Goal: Task Accomplishment & Management: Manage account settings

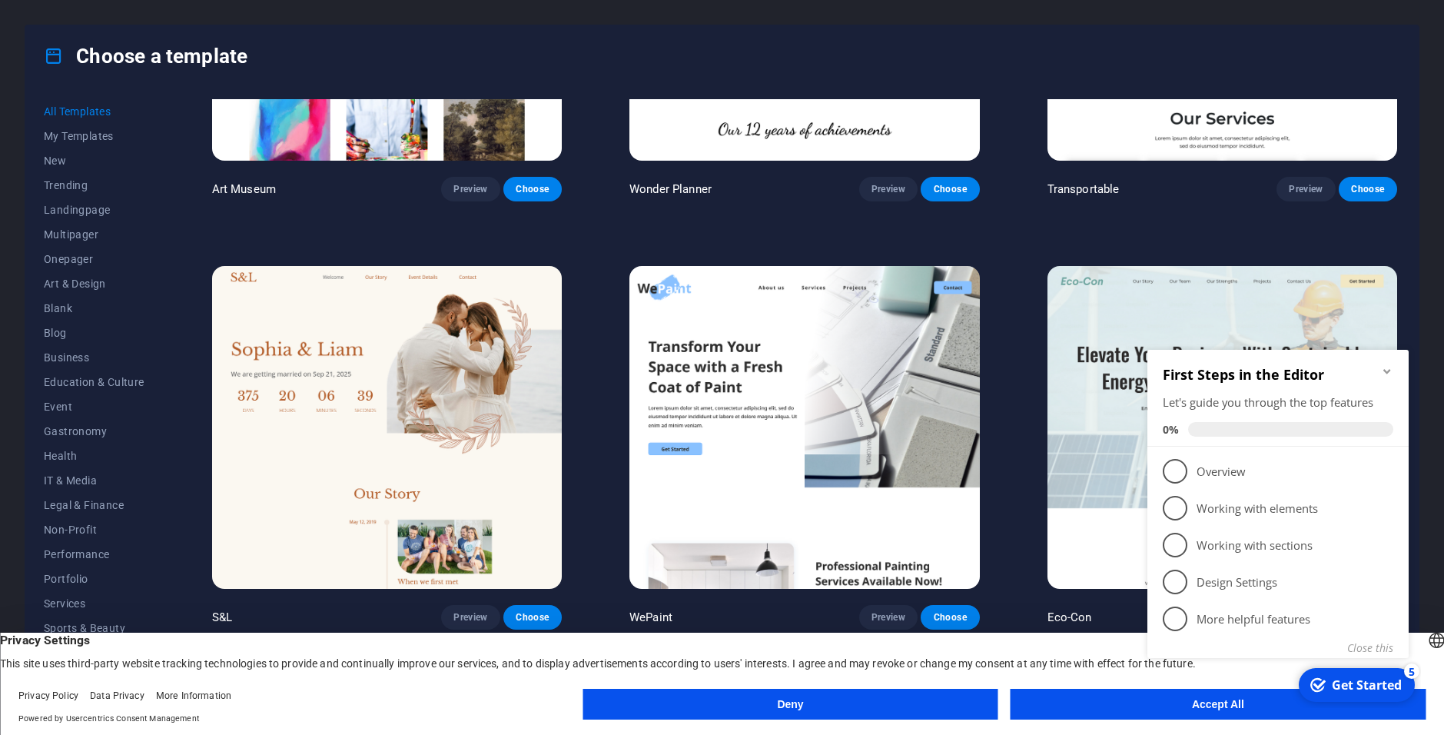
scroll to position [999, 0]
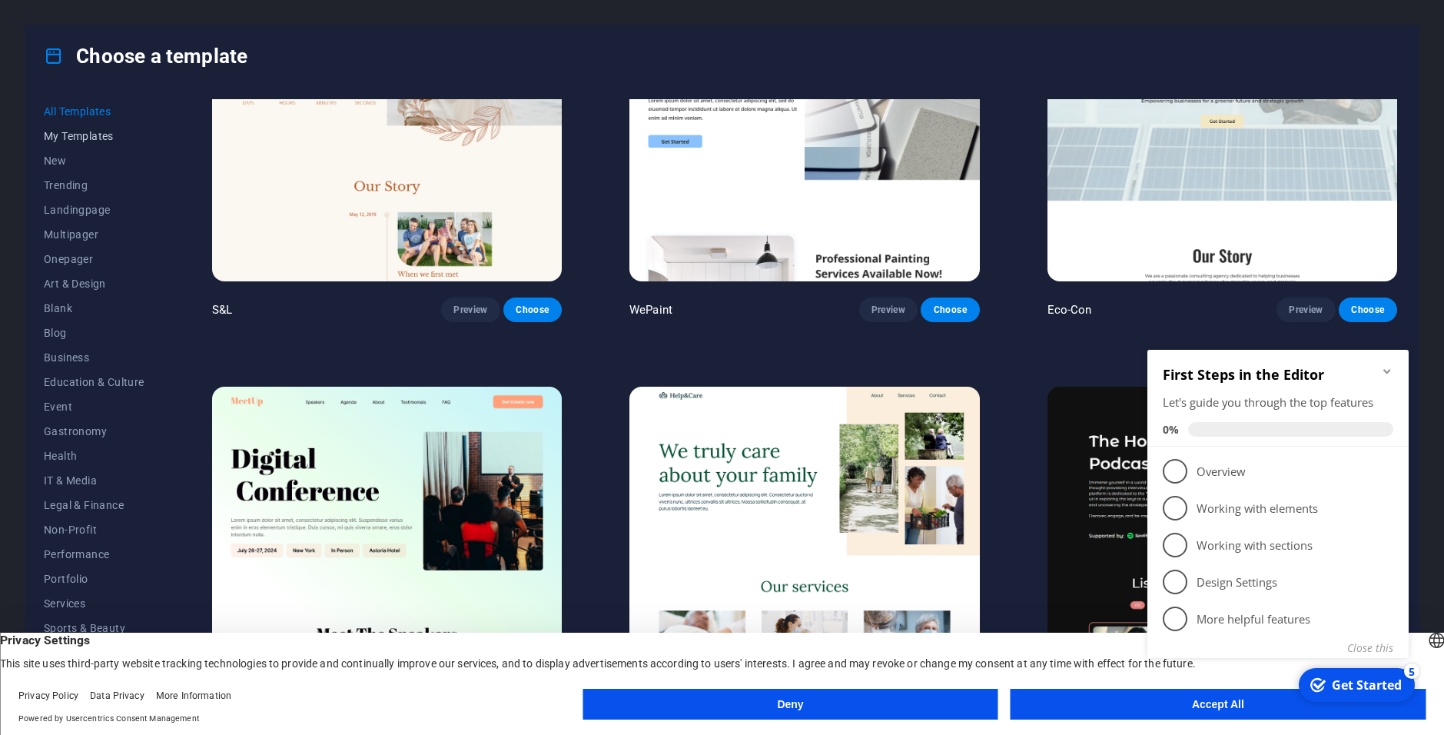
click at [65, 141] on span "My Templates" at bounding box center [94, 136] width 101 height 12
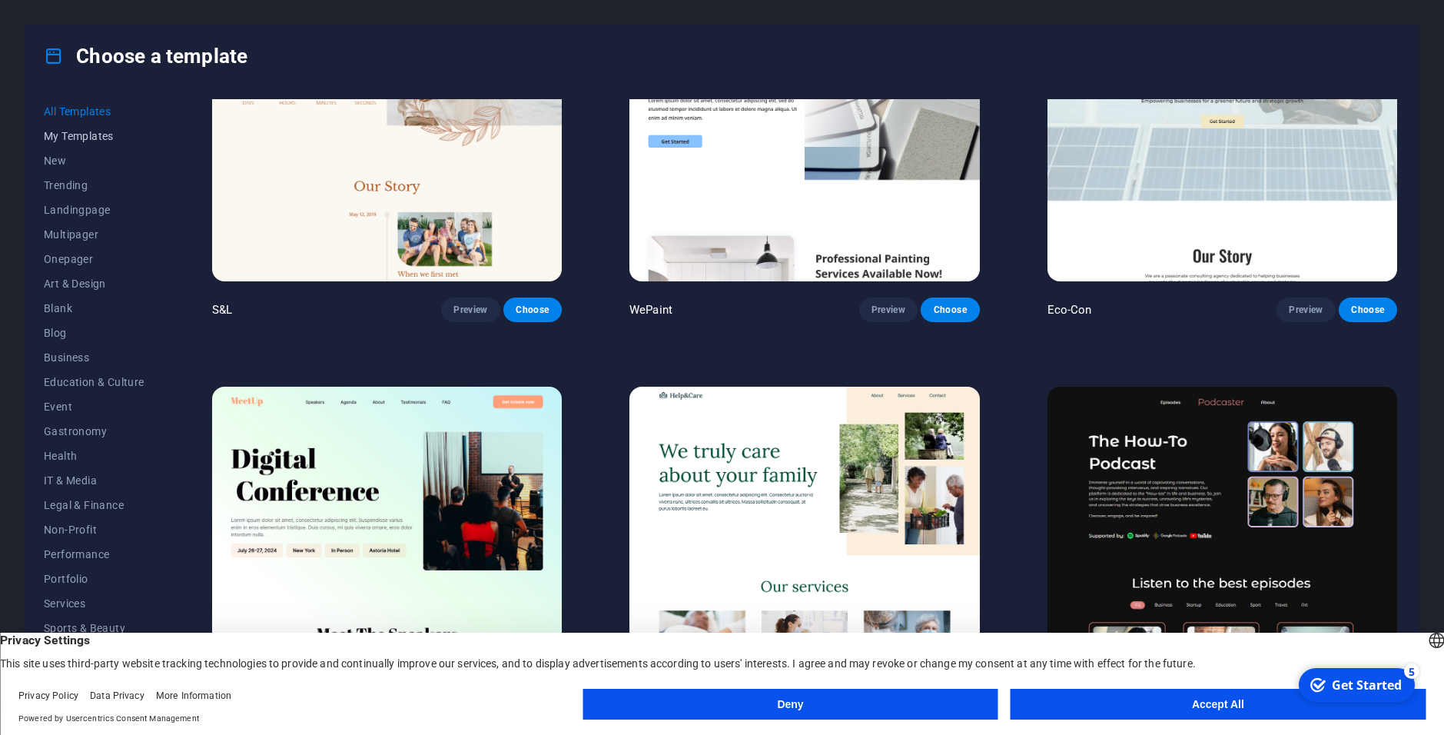
scroll to position [0, 0]
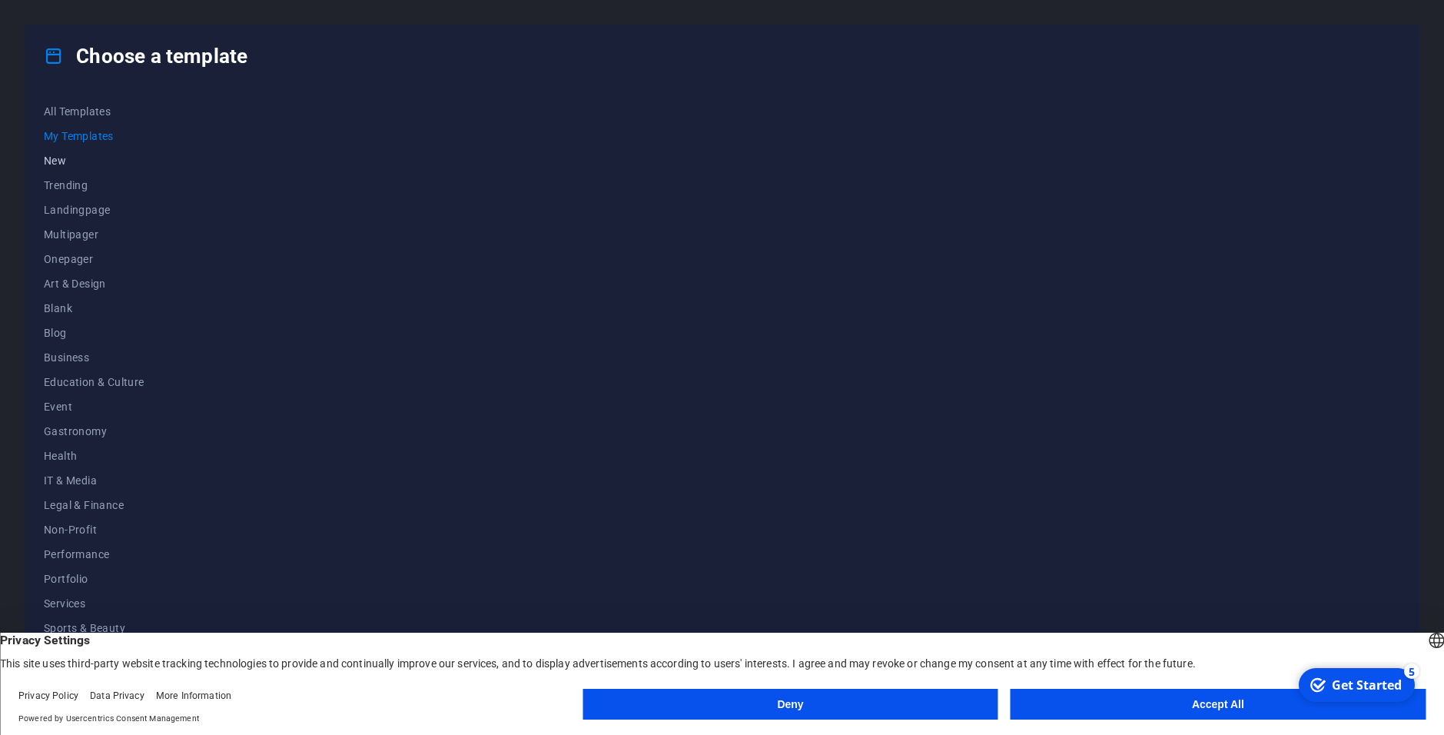
click at [62, 161] on span "New" at bounding box center [94, 160] width 101 height 12
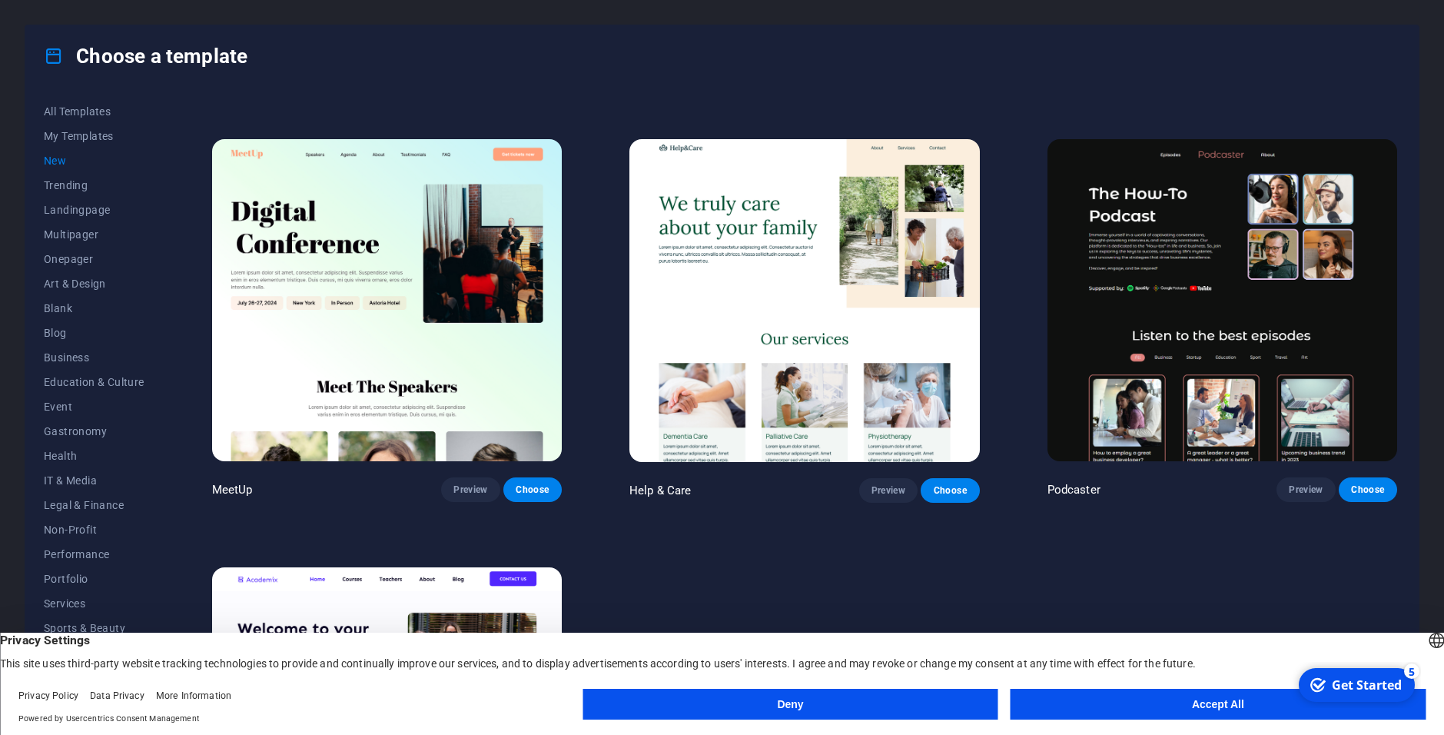
scroll to position [1477, 0]
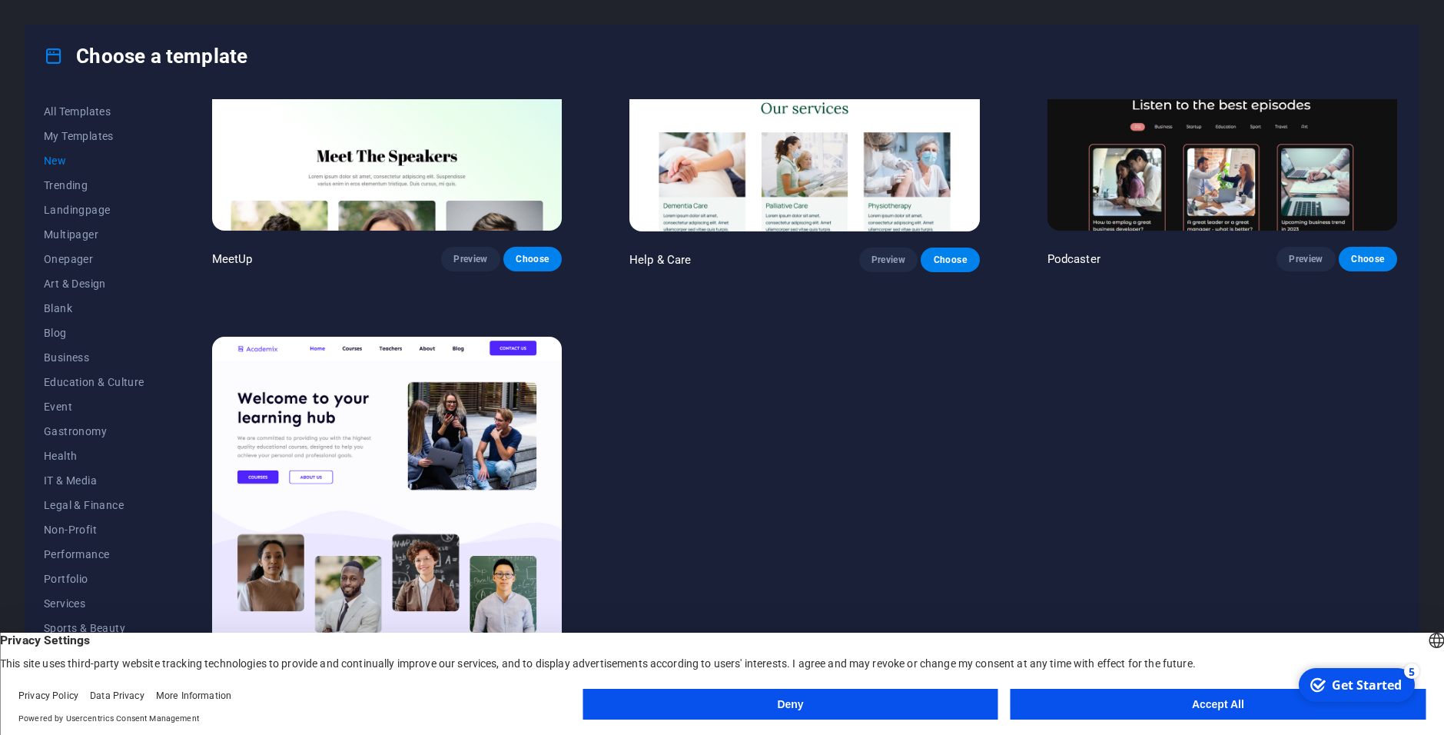
click at [336, 393] on img at bounding box center [387, 498] width 350 height 323
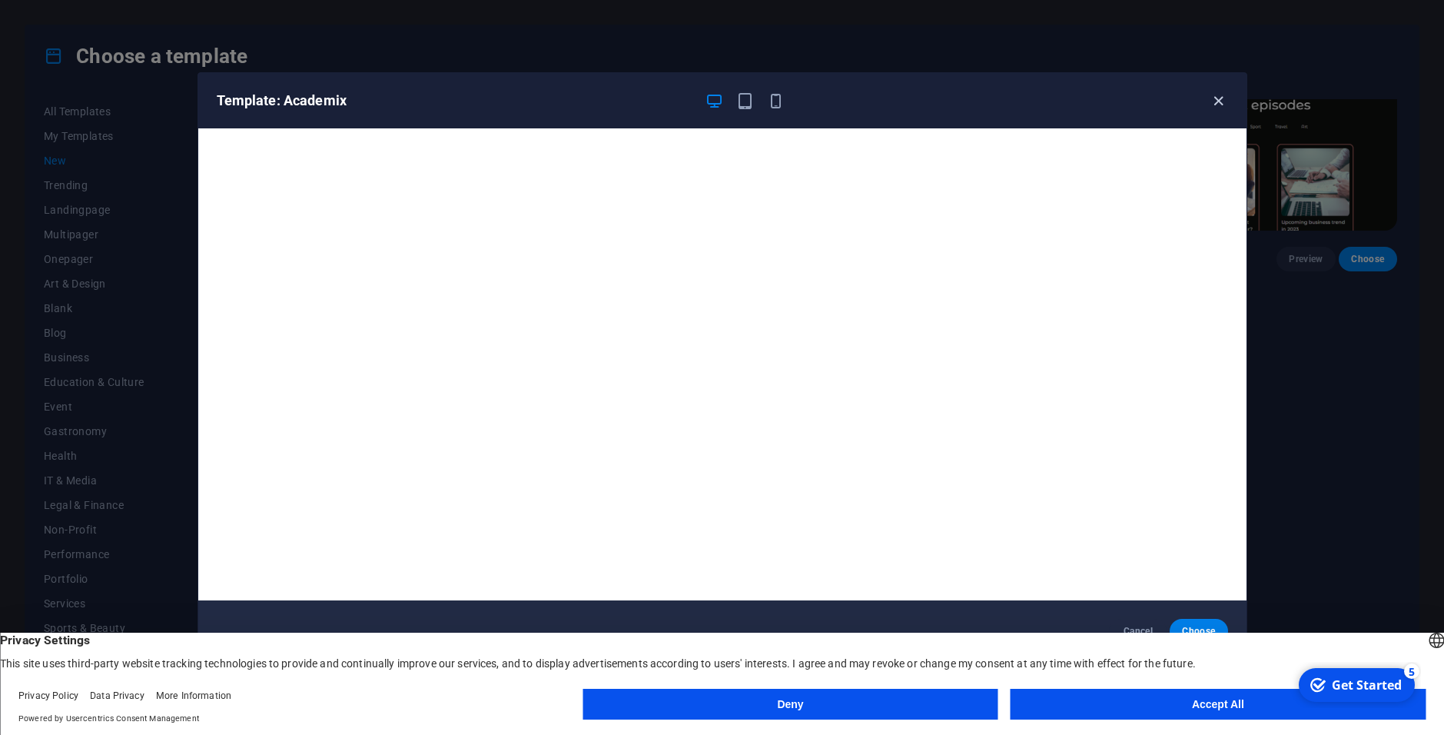
click at [1210, 103] on icon "button" at bounding box center [1219, 101] width 18 height 18
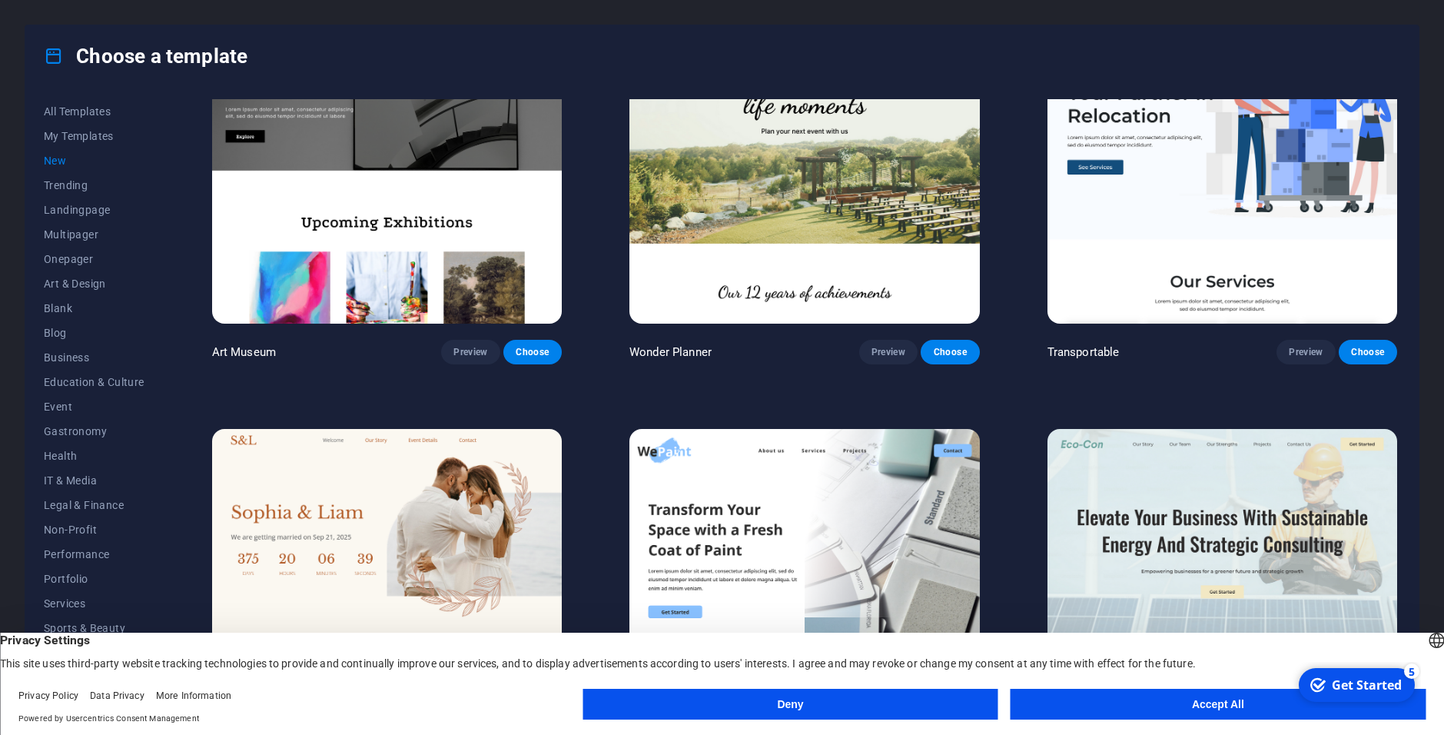
scroll to position [401, 0]
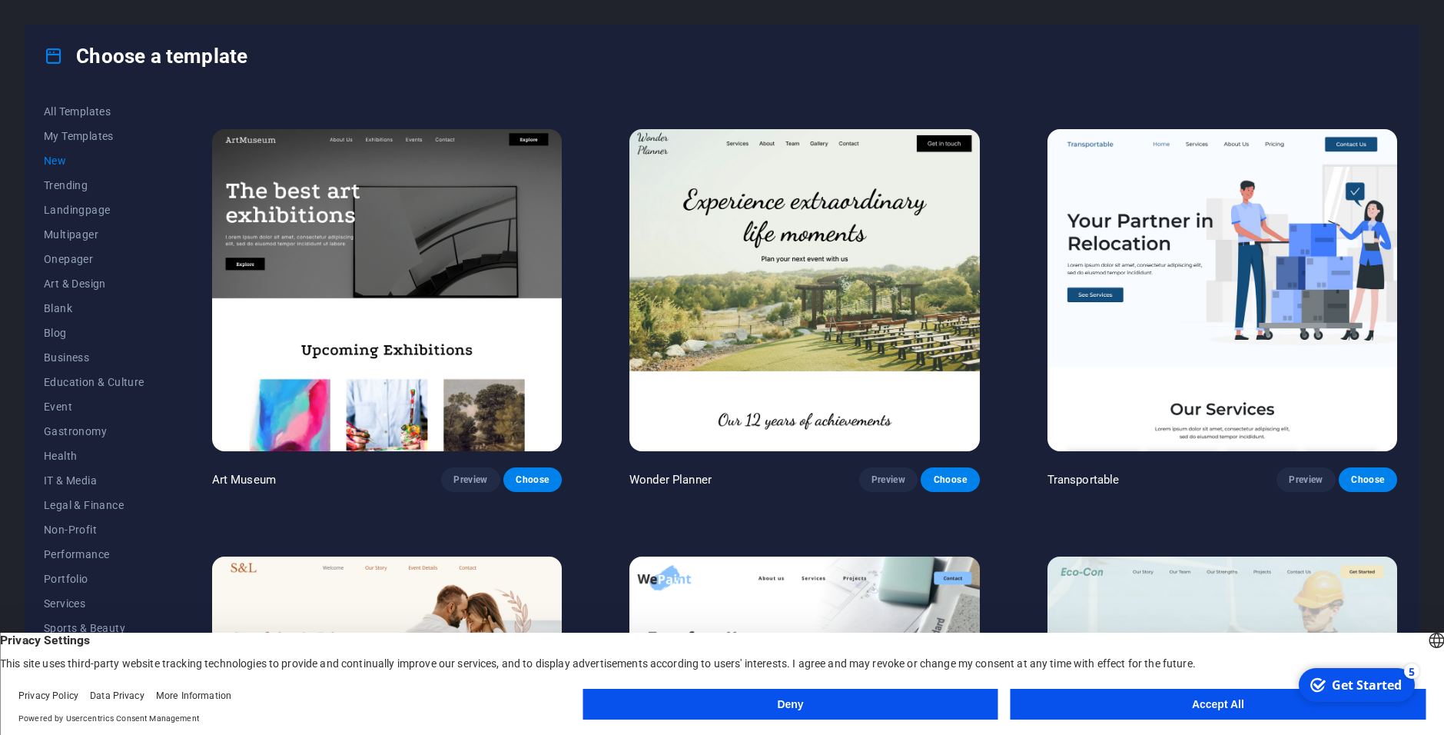
click at [1170, 214] on img at bounding box center [1222, 290] width 350 height 323
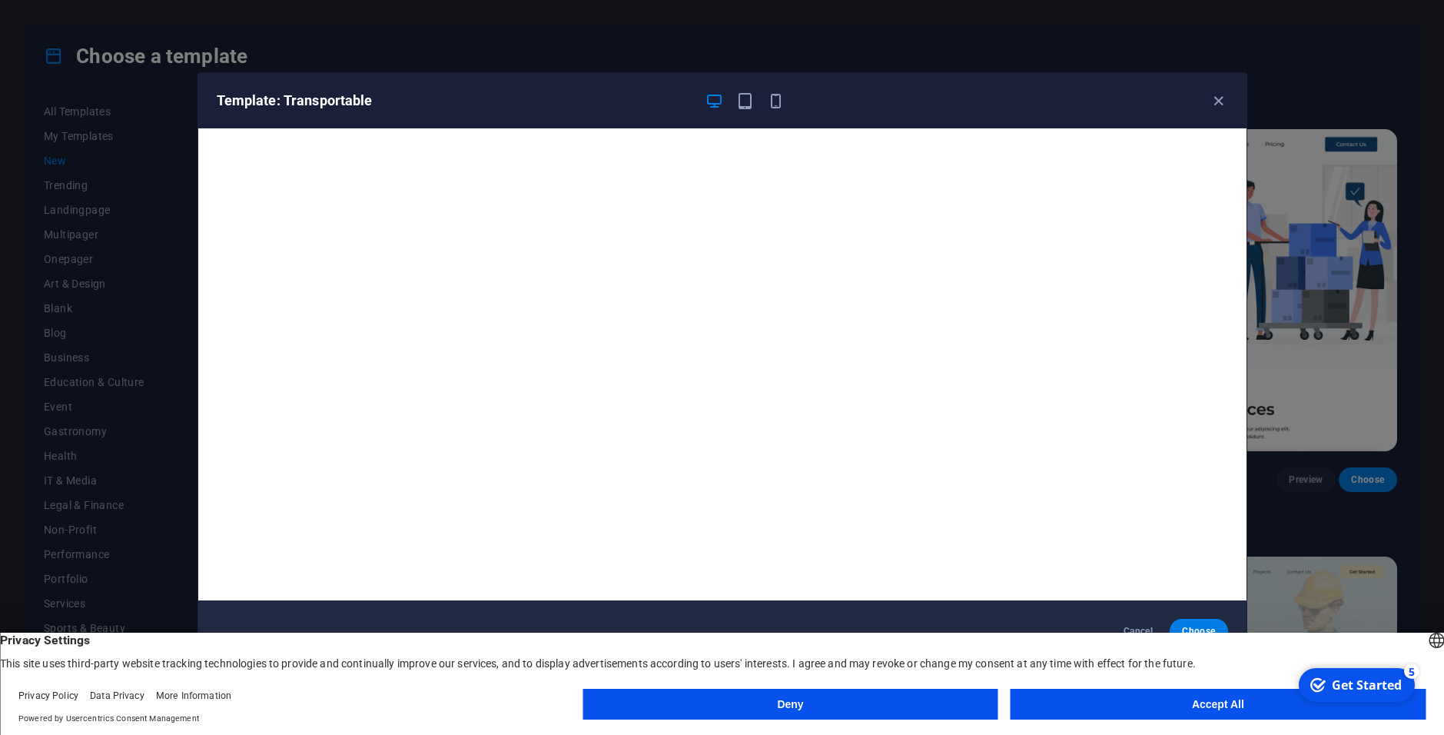
scroll to position [4, 0]
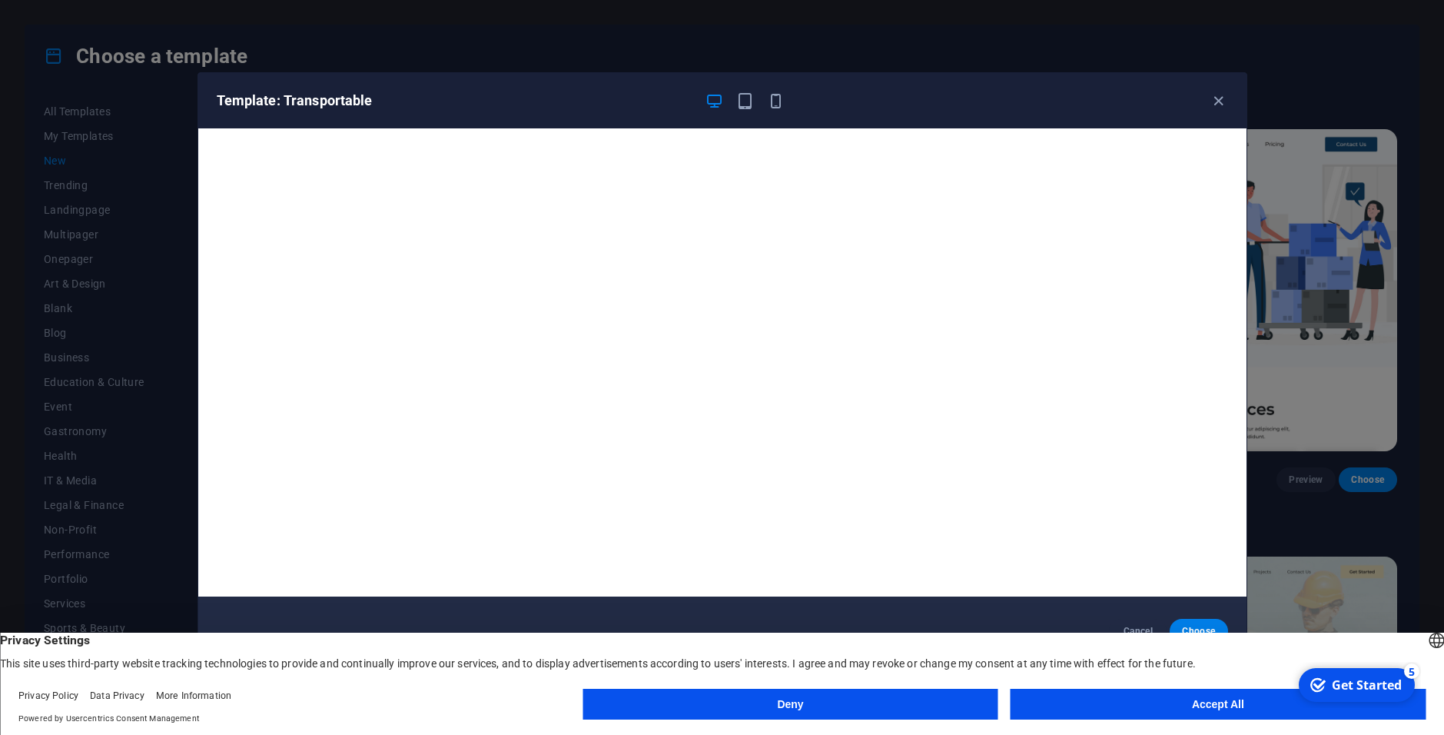
click at [1179, 699] on button "Accept All" at bounding box center [1218, 704] width 415 height 31
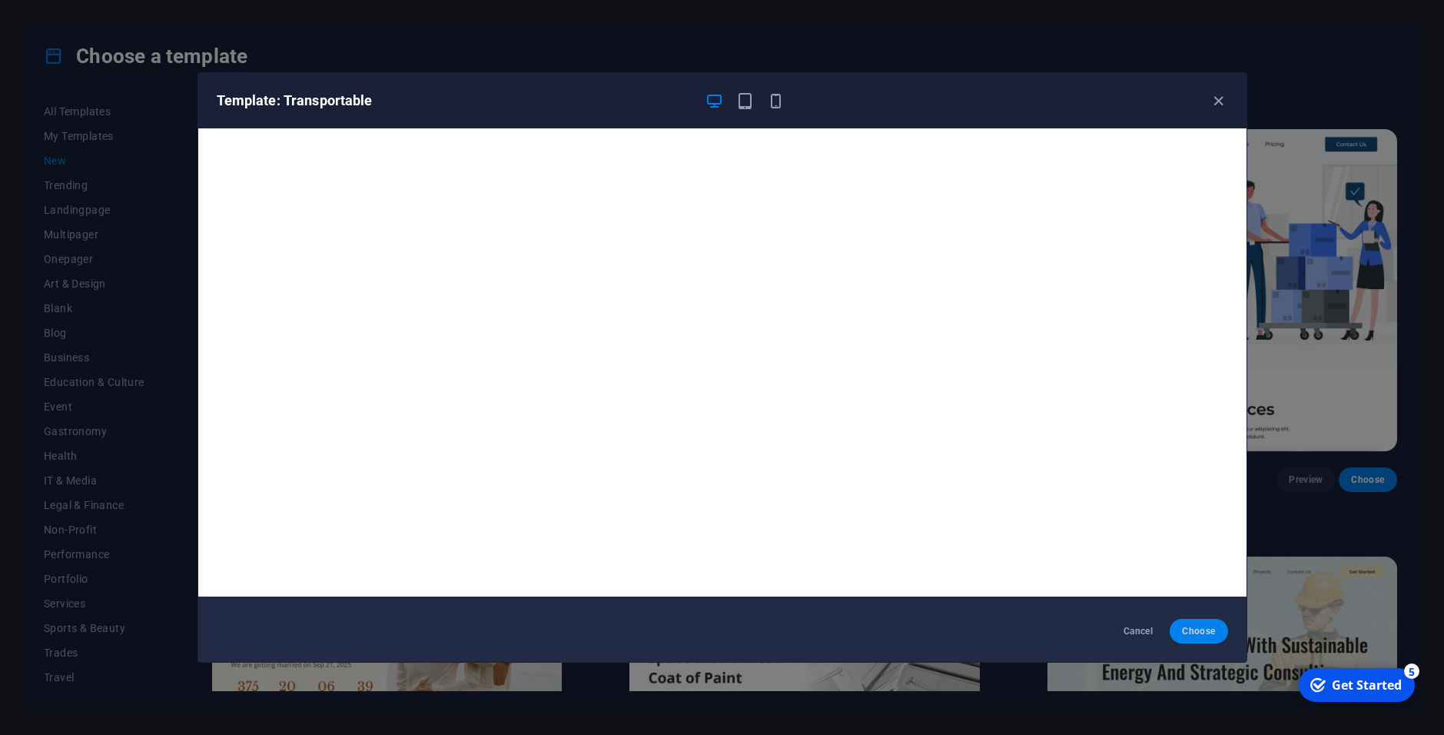
click at [1207, 630] on span "Choose" at bounding box center [1198, 631] width 33 height 12
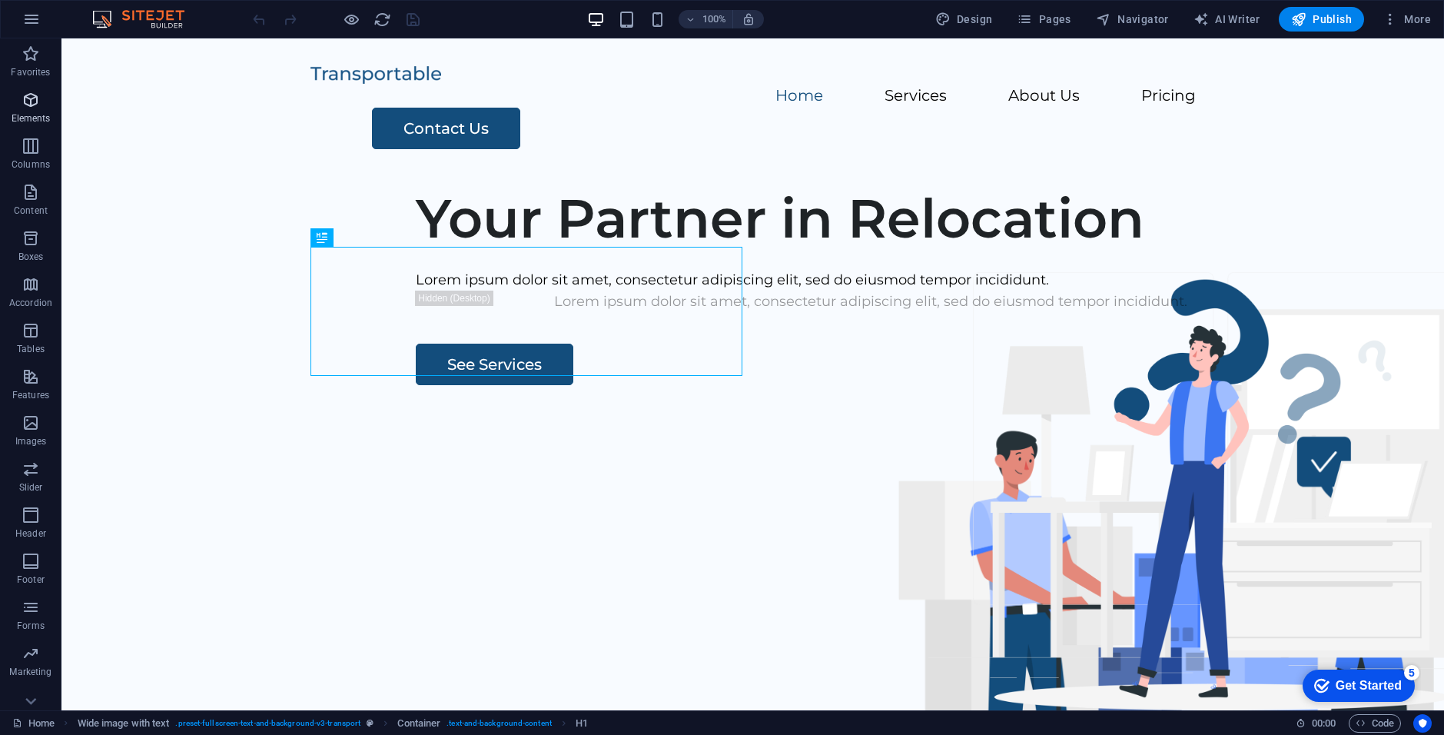
click at [32, 106] on icon "button" at bounding box center [31, 100] width 18 height 18
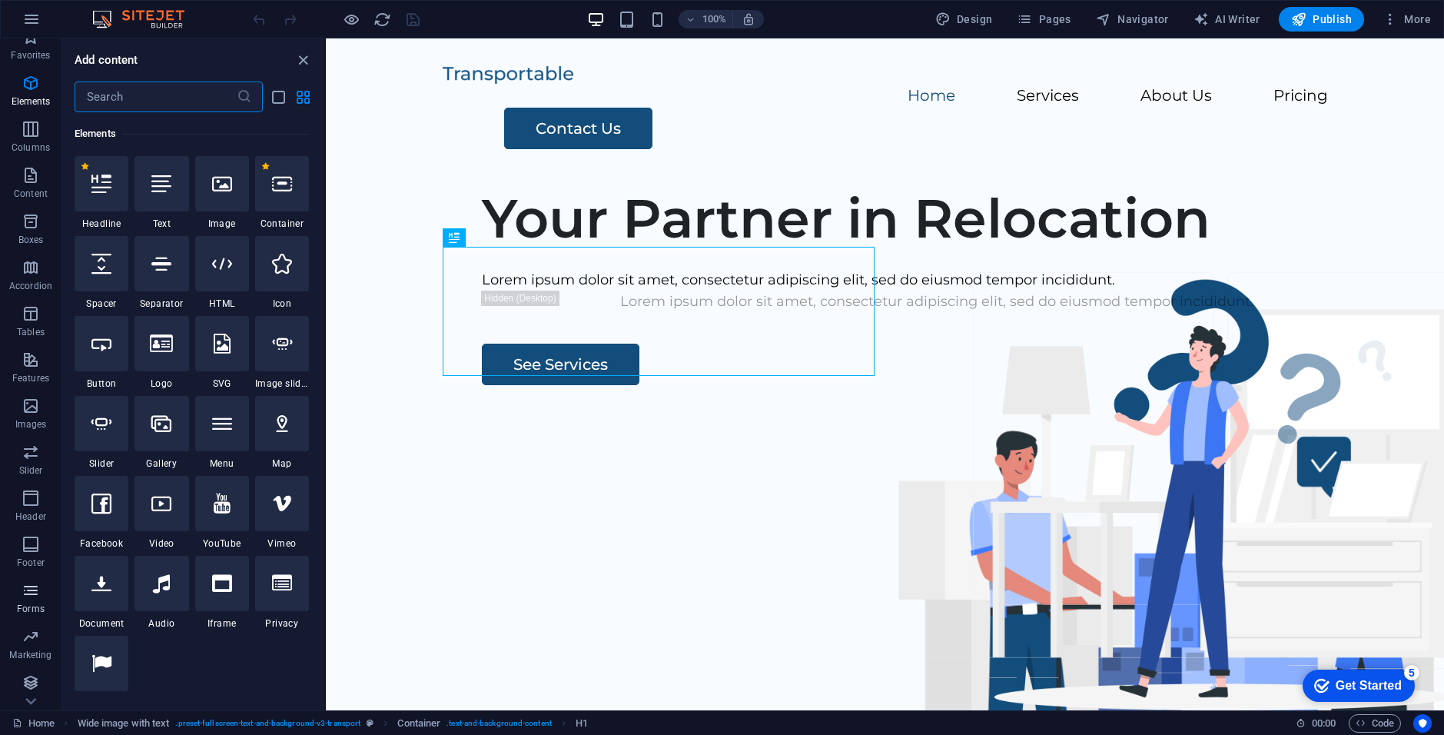
scroll to position [20, 0]
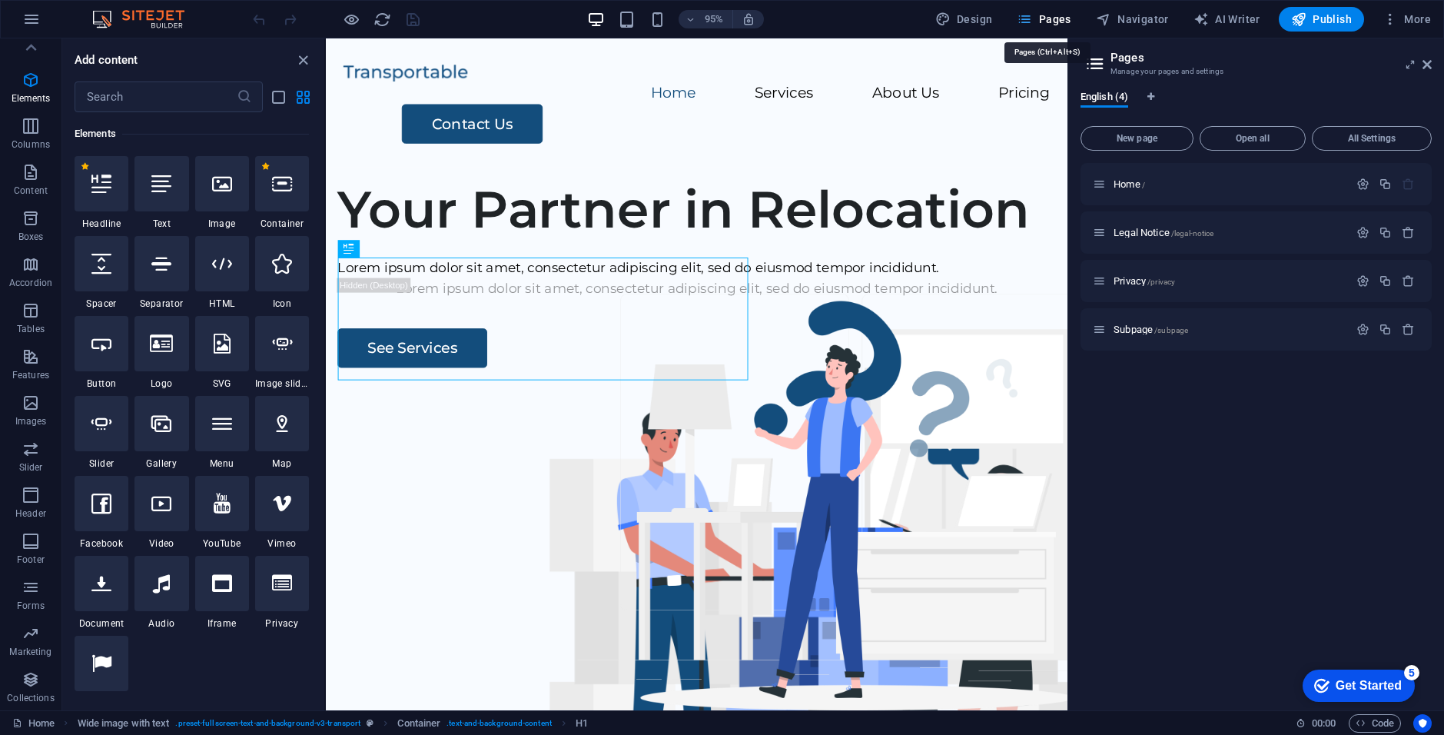
click at [1394, 21] on icon "button" at bounding box center [1389, 19] width 15 height 15
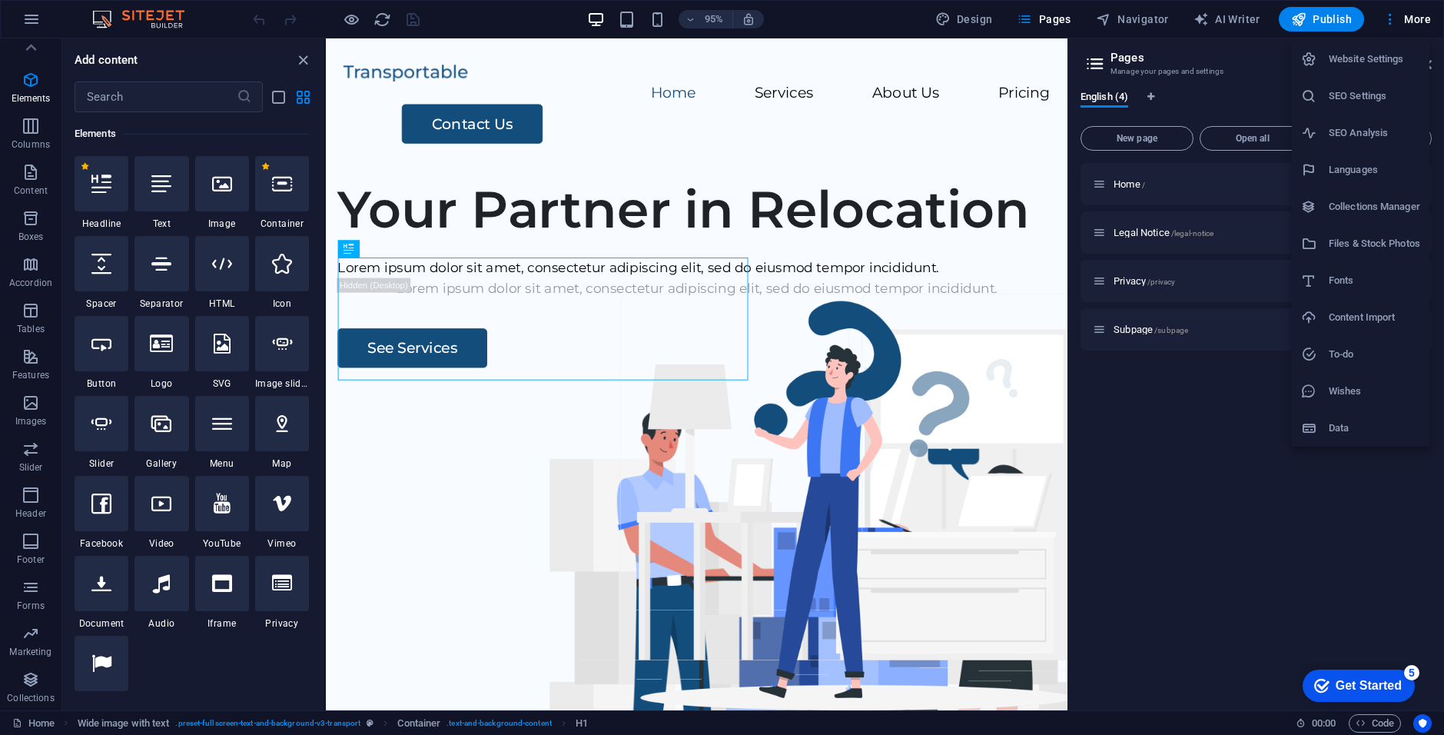
click at [1368, 318] on h6 "Content Import" at bounding box center [1374, 317] width 91 height 18
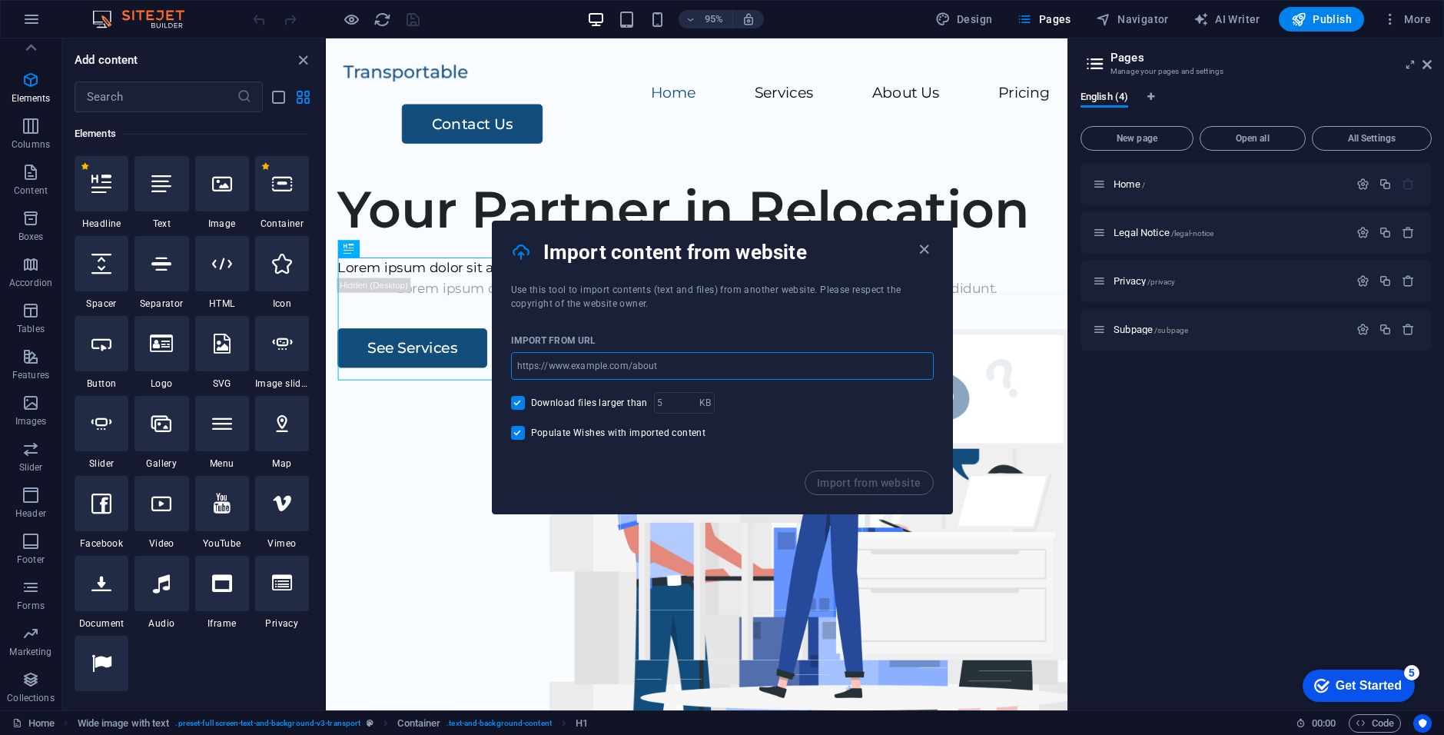
click at [682, 367] on input "url" at bounding box center [722, 366] width 423 height 28
drag, startPoint x: 921, startPoint y: 246, endPoint x: 934, endPoint y: 241, distance: 14.1
click at [929, 241] on icon "button" at bounding box center [924, 250] width 18 height 18
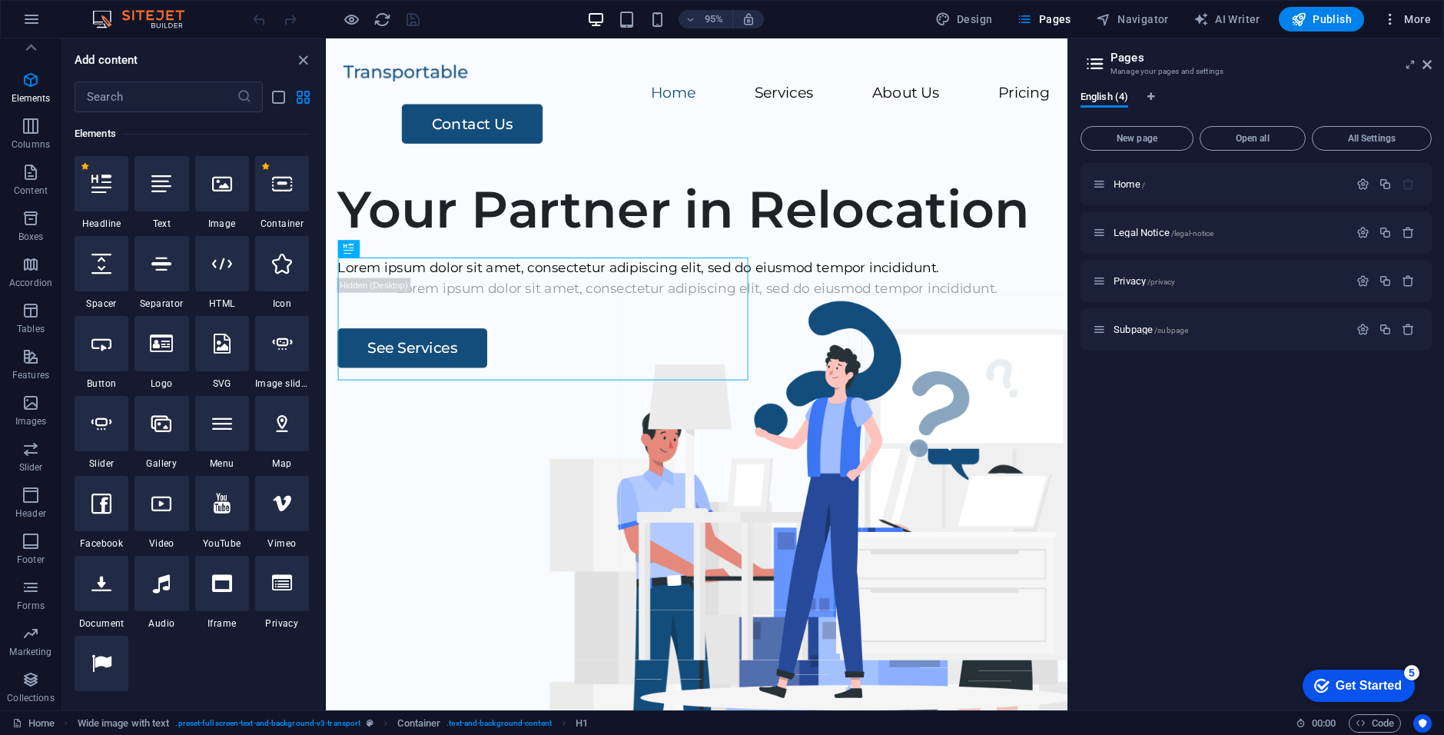
click at [1386, 26] on icon "button" at bounding box center [1389, 19] width 15 height 15
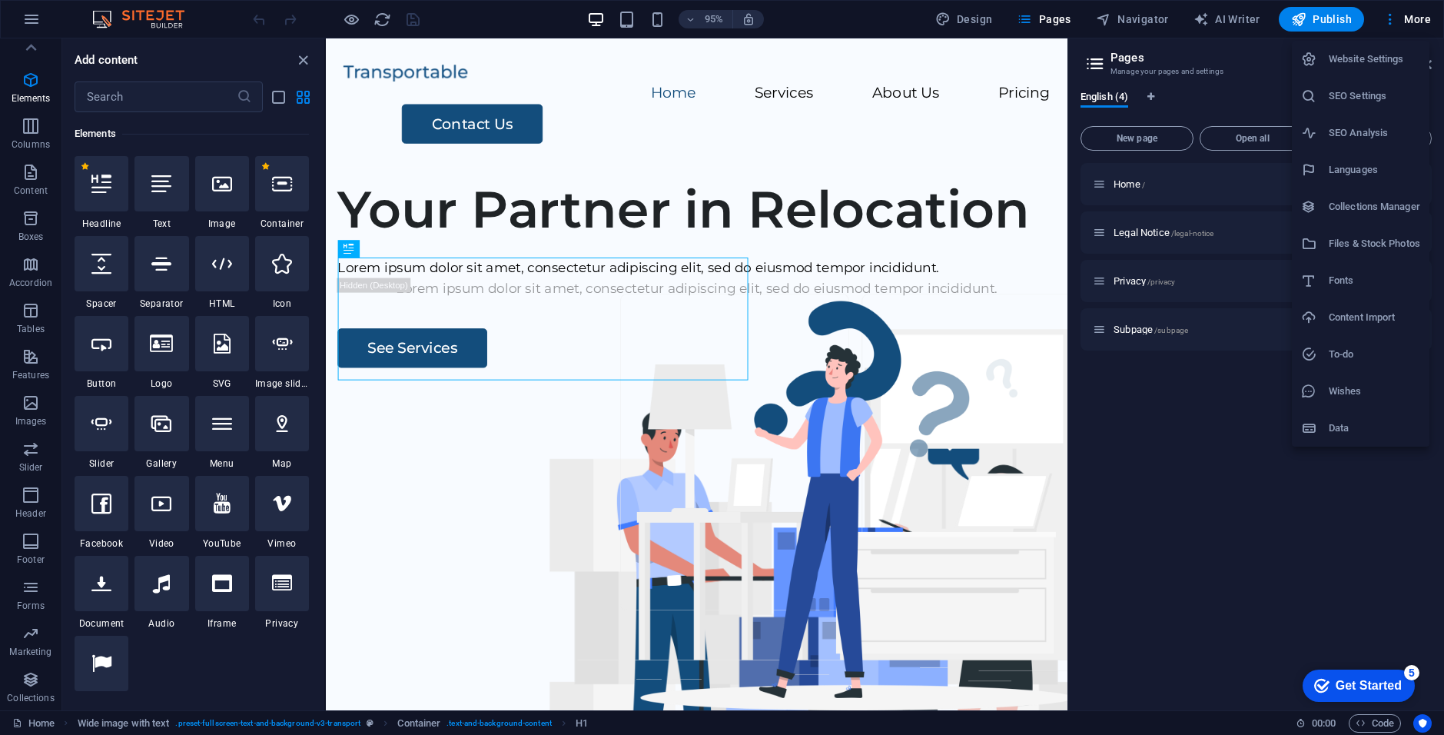
click at [1361, 69] on li "Website Settings" at bounding box center [1361, 59] width 138 height 37
